Goal: Book appointment/travel/reservation

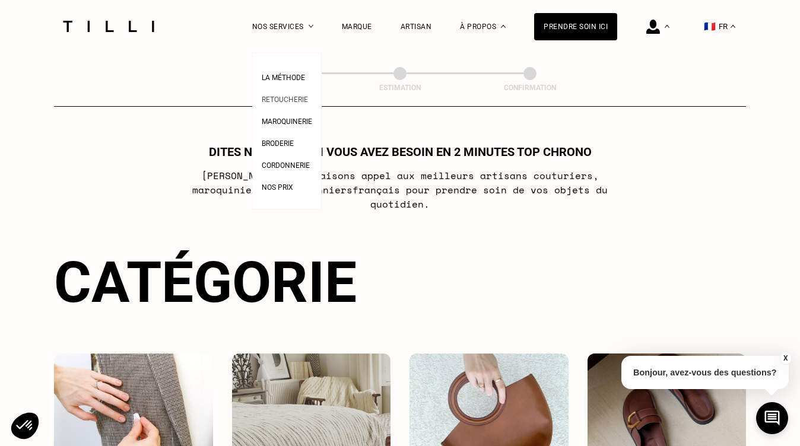
click at [289, 96] on span "Retoucherie" at bounding box center [285, 100] width 46 height 8
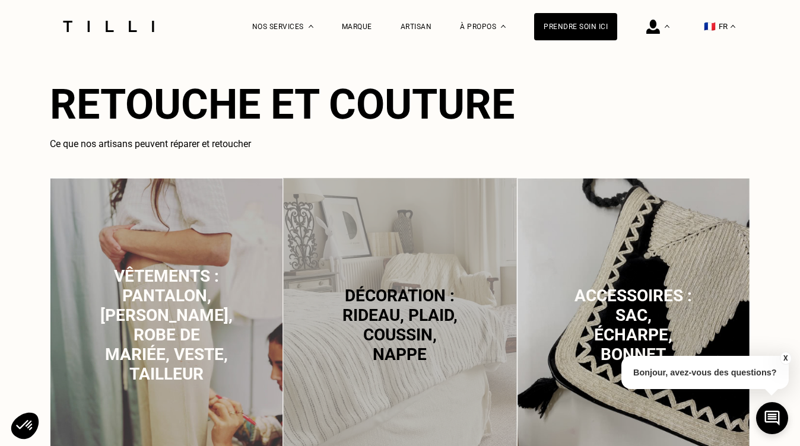
scroll to position [682, 0]
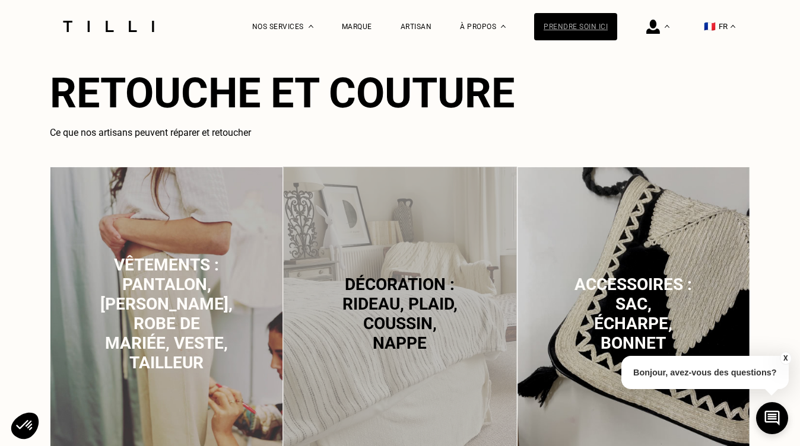
click at [575, 18] on div "Prendre soin ici" at bounding box center [575, 26] width 83 height 27
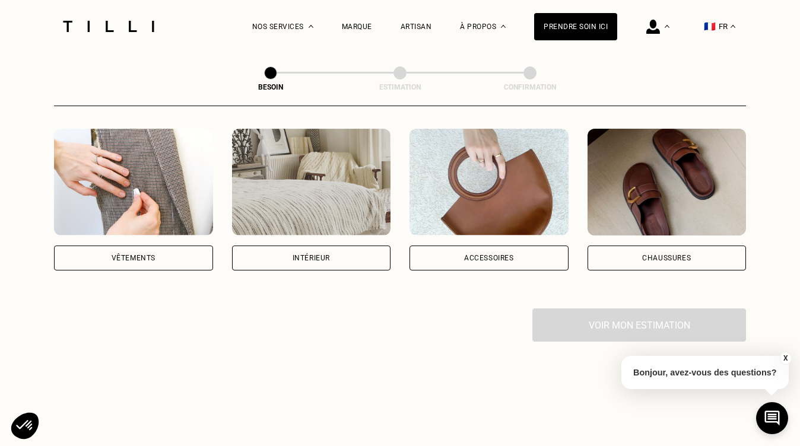
scroll to position [208, 0]
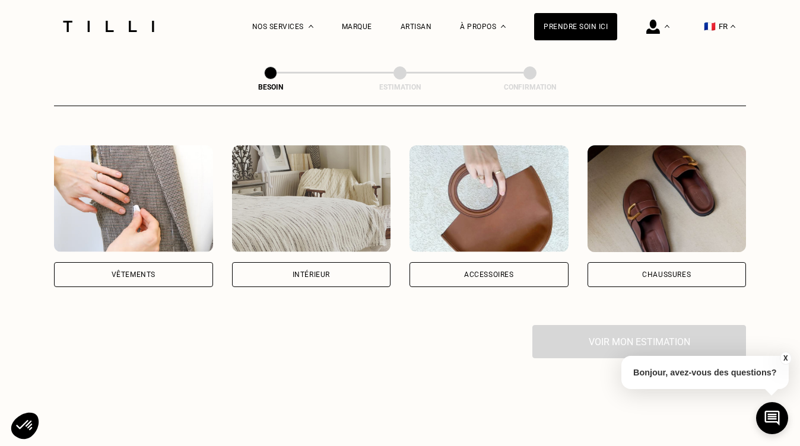
click at [153, 267] on div "Vêtements" at bounding box center [133, 274] width 159 height 25
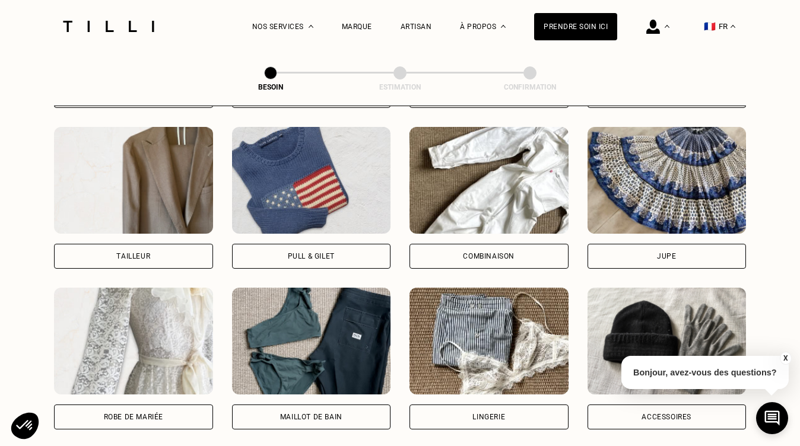
scroll to position [707, 0]
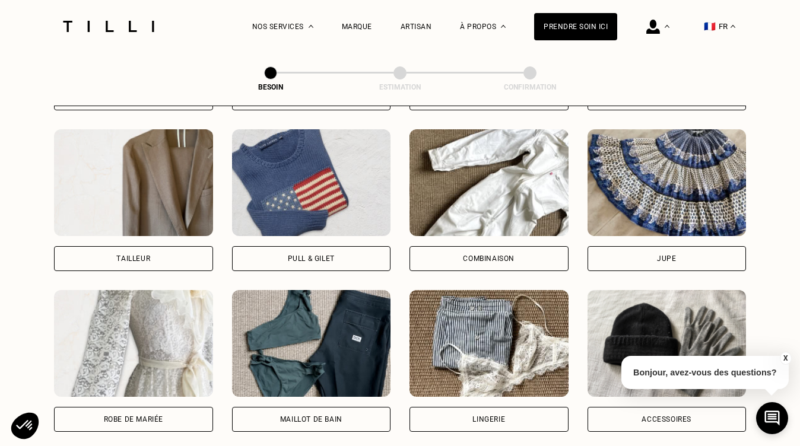
click at [495, 246] on div "Combinaison" at bounding box center [489, 258] width 159 height 25
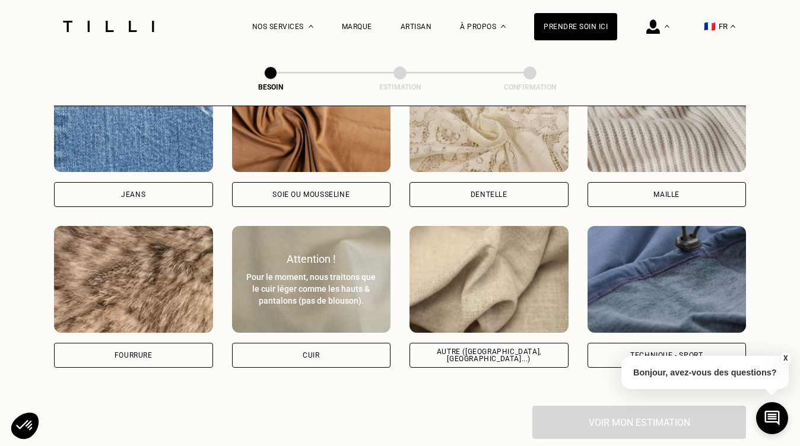
scroll to position [1342, 0]
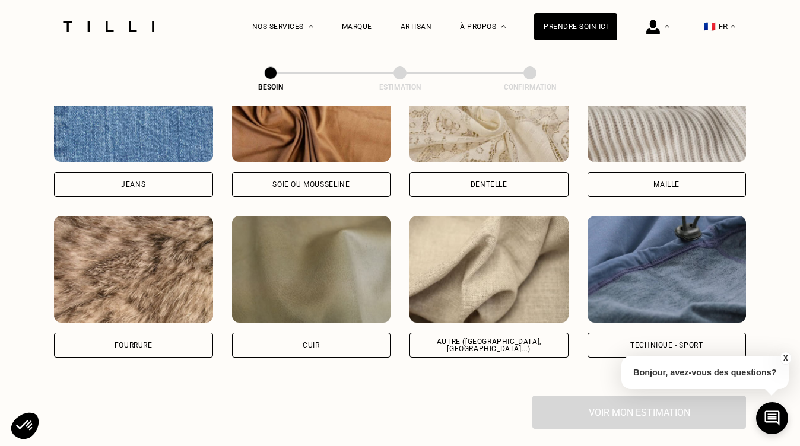
click at [481, 315] on div "Autre ([GEOGRAPHIC_DATA], [GEOGRAPHIC_DATA]...)" at bounding box center [489, 287] width 159 height 142
select select "FR"
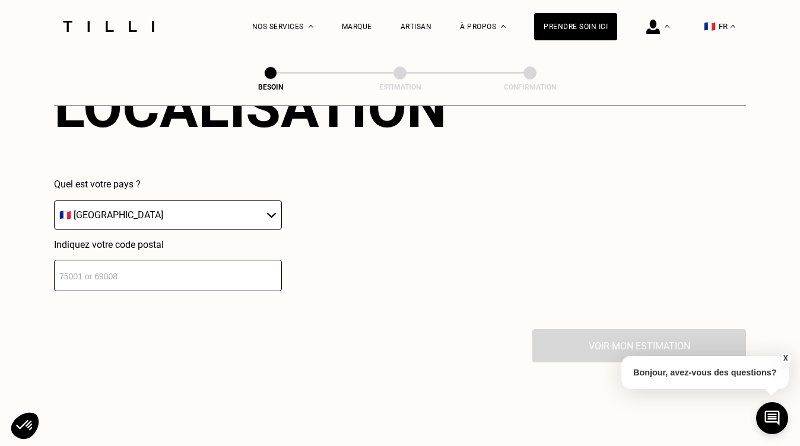
scroll to position [1703, 0]
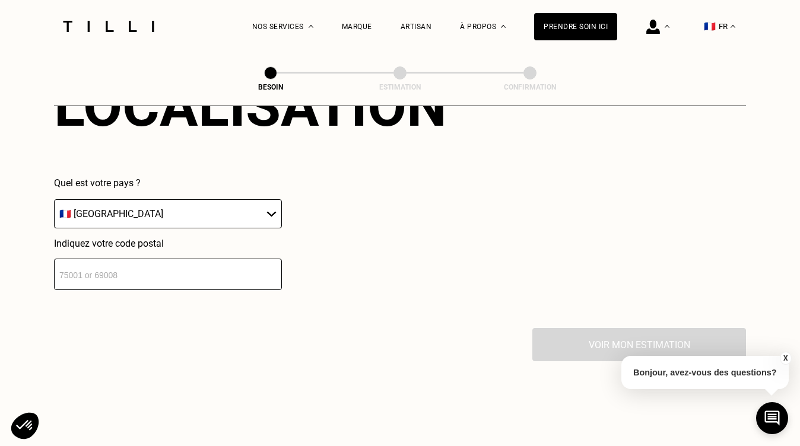
click at [226, 272] on input "number" at bounding box center [168, 274] width 228 height 31
type input "8"
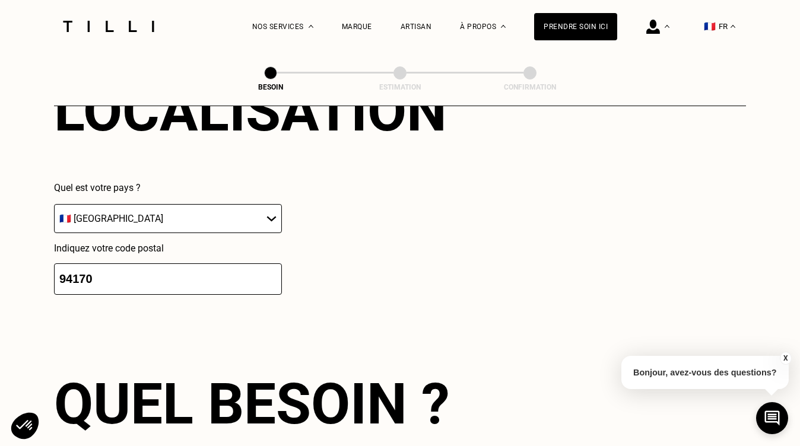
scroll to position [1888, 0]
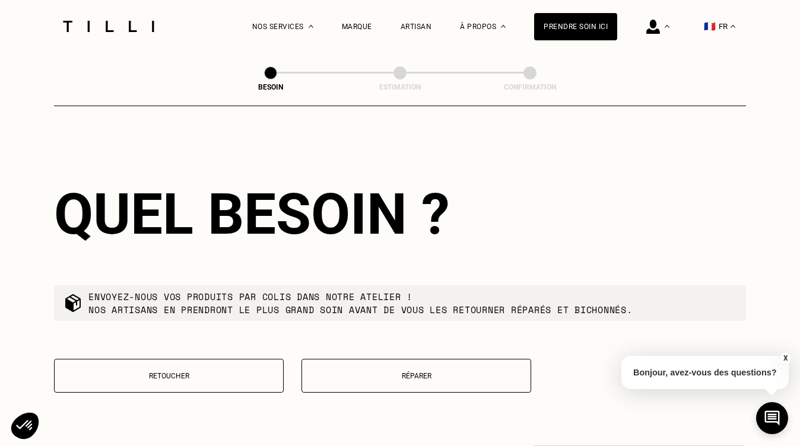
type input "94170"
click at [111, 359] on button "Retoucher" at bounding box center [169, 376] width 230 height 34
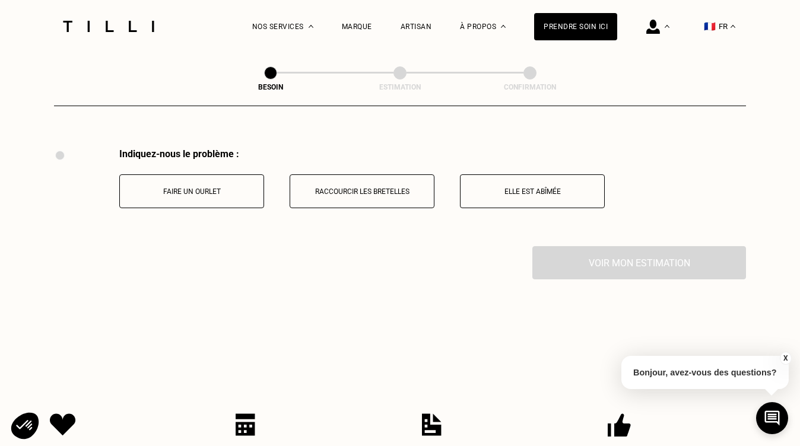
scroll to position [2191, 0]
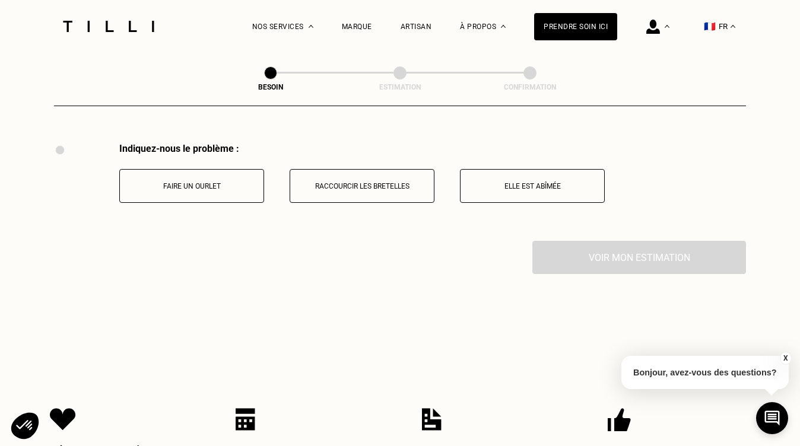
click at [212, 180] on button "Faire un ourlet" at bounding box center [191, 186] width 145 height 34
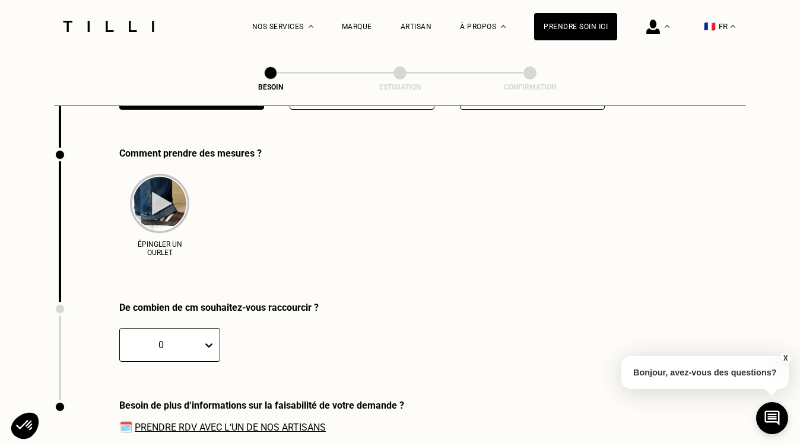
scroll to position [2289, 0]
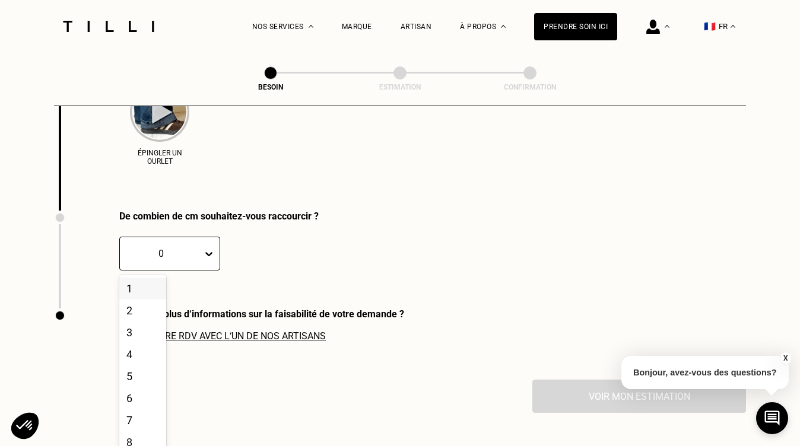
scroll to position [2377, 0]
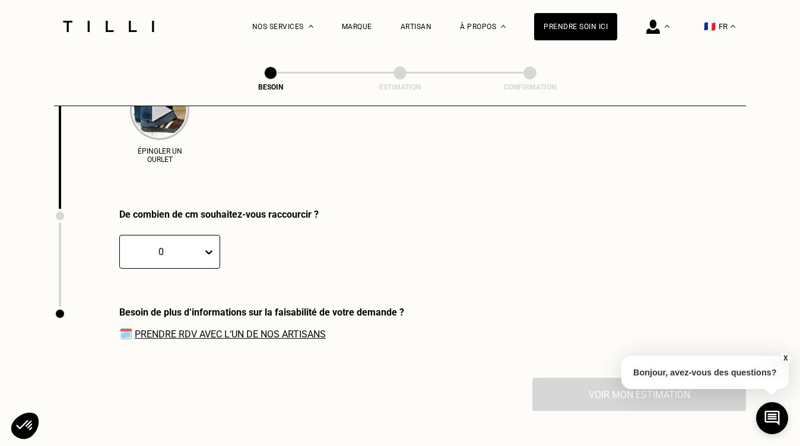
click at [292, 253] on div "0 CM" at bounding box center [218, 244] width 199 height 49
click at [219, 245] on div at bounding box center [211, 252] width 17 height 21
click at [150, 300] on div "2" at bounding box center [142, 309] width 47 height 22
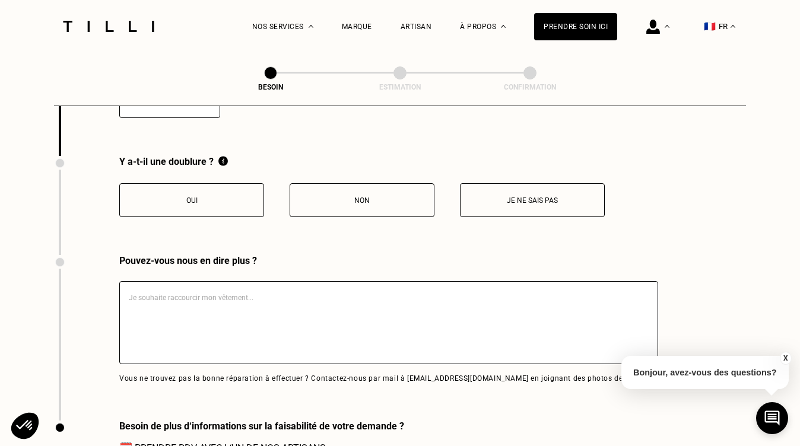
scroll to position [2541, 0]
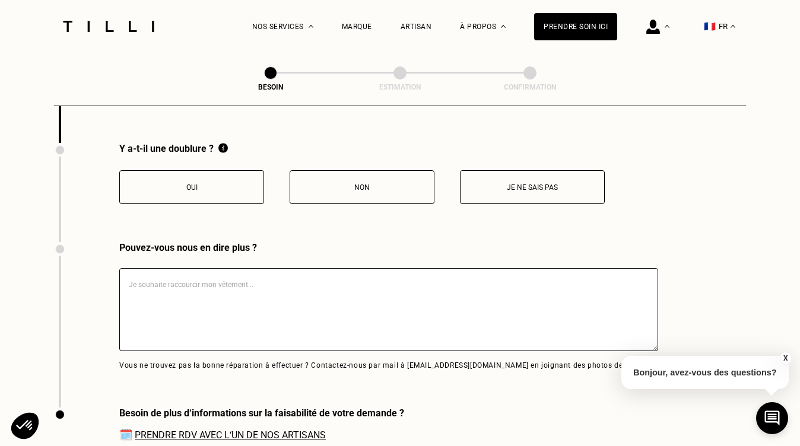
click at [559, 170] on button "Je ne sais pas" at bounding box center [532, 187] width 145 height 34
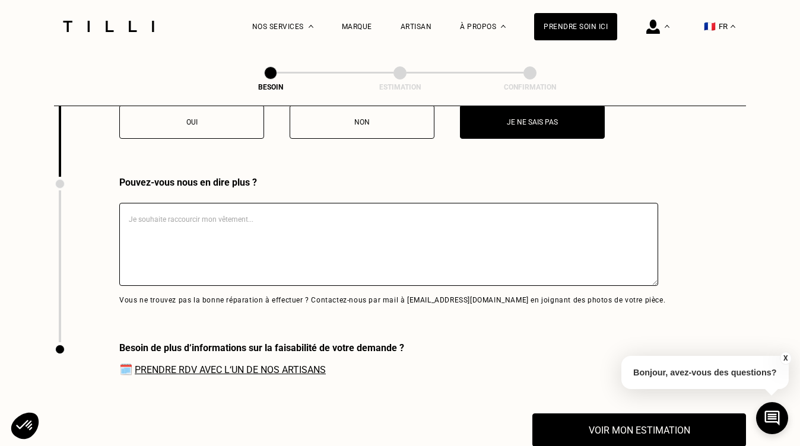
scroll to position [2611, 0]
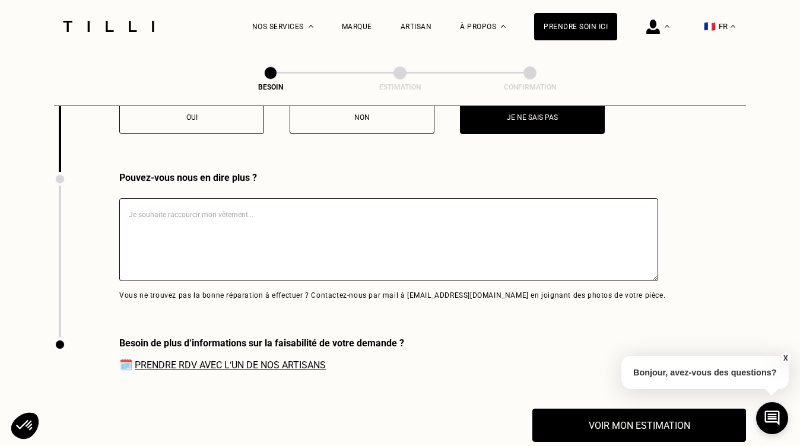
click at [279, 360] on link "Prendre RDV avec l‘un de nos artisans" at bounding box center [230, 365] width 191 height 11
